Goal: Task Accomplishment & Management: Manage account settings

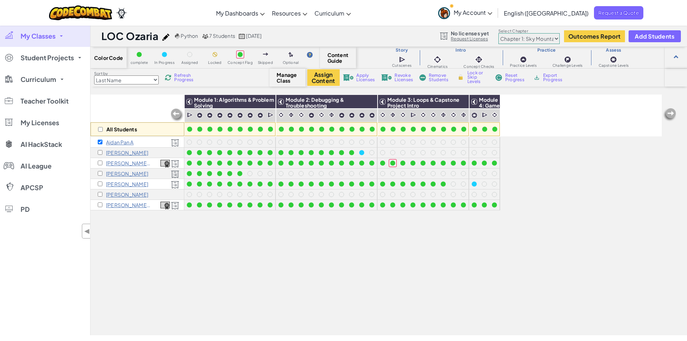
click at [41, 34] on span "My Classes" at bounding box center [38, 36] width 35 height 6
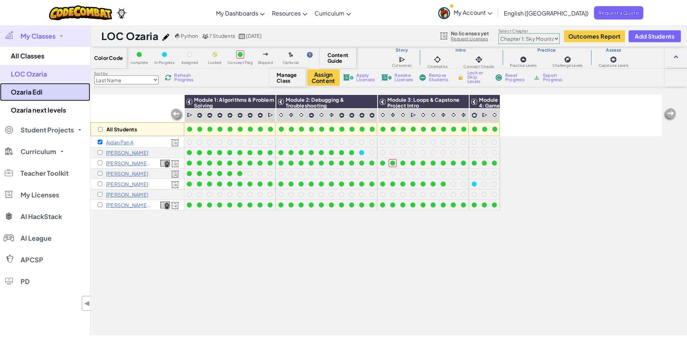
click at [35, 93] on link "Ozaria Edi" at bounding box center [45, 92] width 90 height 18
select select "5d8a57abe8919b28d5113af1"
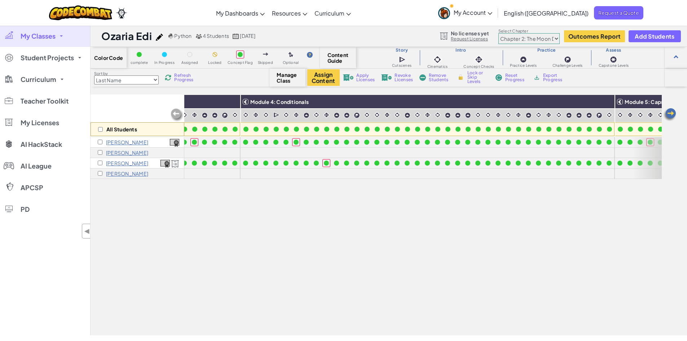
scroll to position [0, 713]
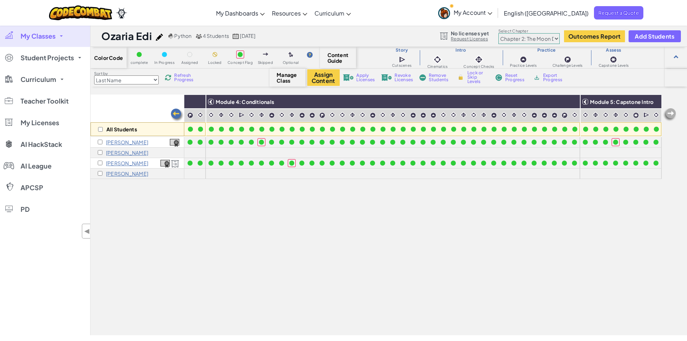
click at [555, 38] on select "Chapter 1: Sky Mountain Chapter 2: The Moon Dancers Chapter 3: The Phoenix Land…" at bounding box center [528, 38] width 61 height 11
select select "5e27600d1c9d440000ac3ee7"
click at [498, 33] on select "Chapter 1: Sky Mountain Chapter 2: The Moon Dancers Chapter 3: The Phoenix Land…" at bounding box center [528, 38] width 61 height 11
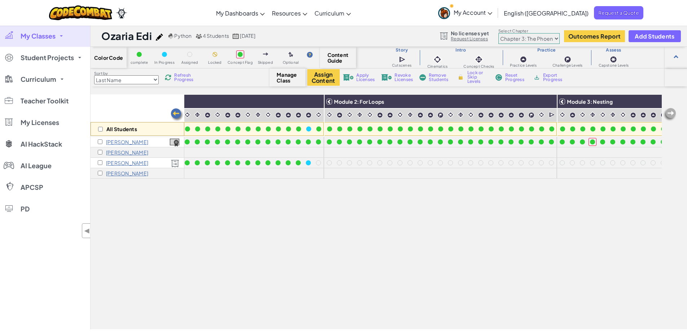
scroll to position [0, 0]
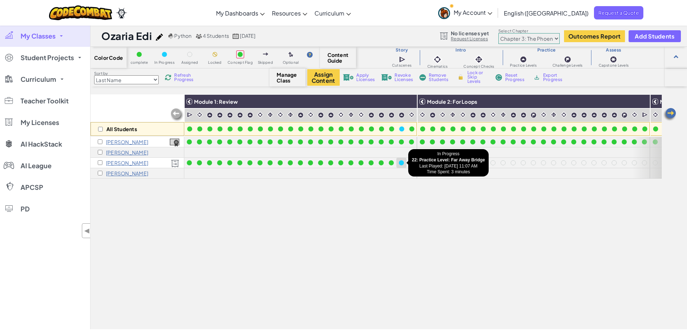
click at [401, 162] on div at bounding box center [401, 162] width 5 height 5
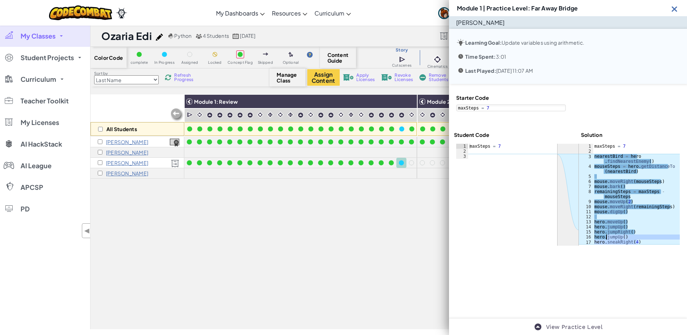
drag, startPoint x: 643, startPoint y: 238, endPoint x: 603, endPoint y: 231, distance: 40.5
click at [603, 231] on div "maxSteps = 7 nearestBird = hero . findNearestEnemy ( ) mouseSteps = hero . getD…" at bounding box center [636, 199] width 87 height 111
drag, startPoint x: 592, startPoint y: 140, endPoint x: 652, endPoint y: 167, distance: 66.2
click at [652, 167] on div "maxSteps = 7 nearestBird = hero . findNearestEnemy ( ) mouseSteps = hero . getD…" at bounding box center [636, 199] width 87 height 111
type textarea "nearestBird = hero.findNearestEnemy() mouseSteps = hero.getDistanceTo(nearestBi…"
